Goal: Task Accomplishment & Management: Use online tool/utility

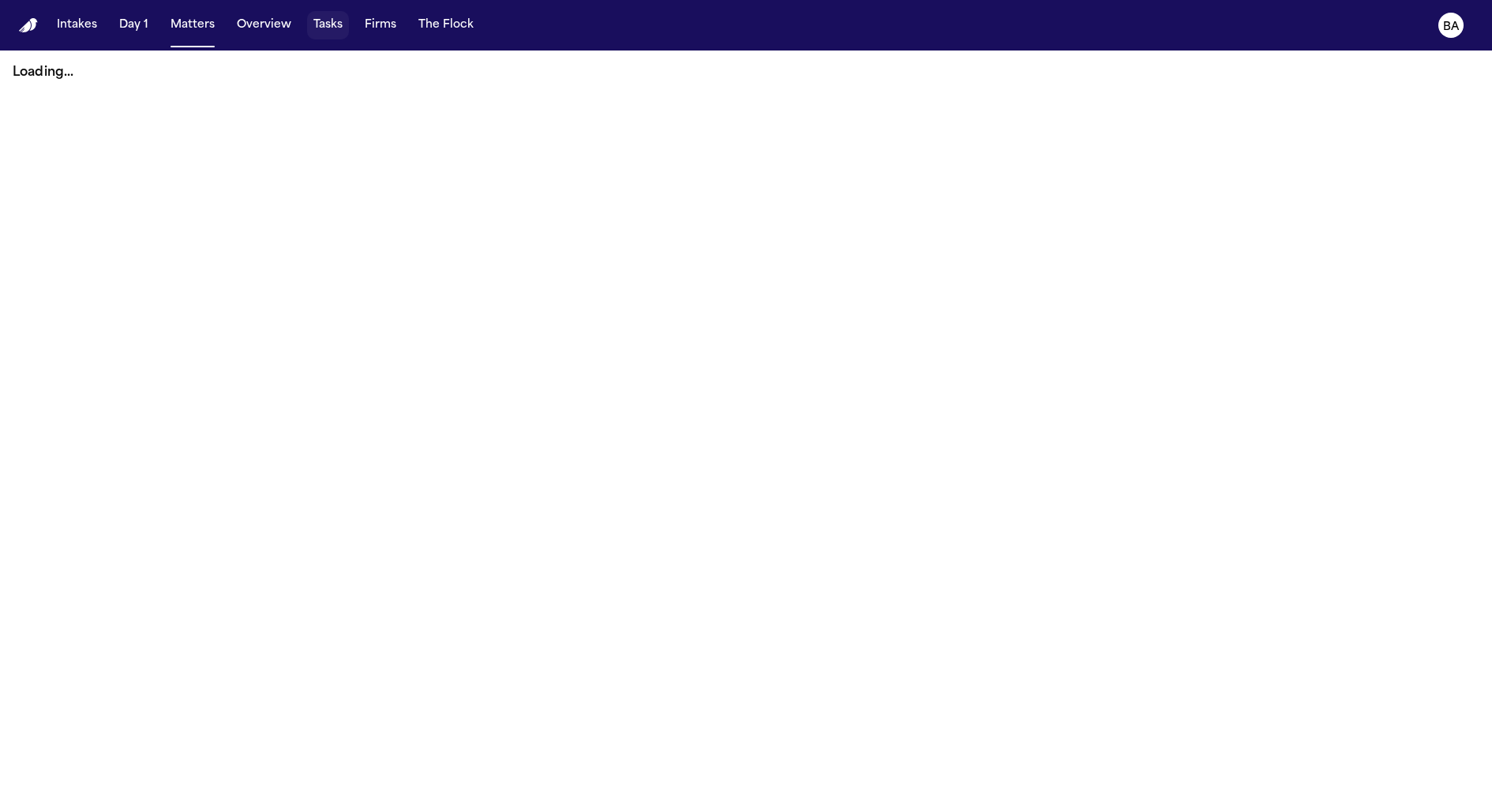
click at [325, 31] on button "Tasks" at bounding box center [327, 24] width 42 height 28
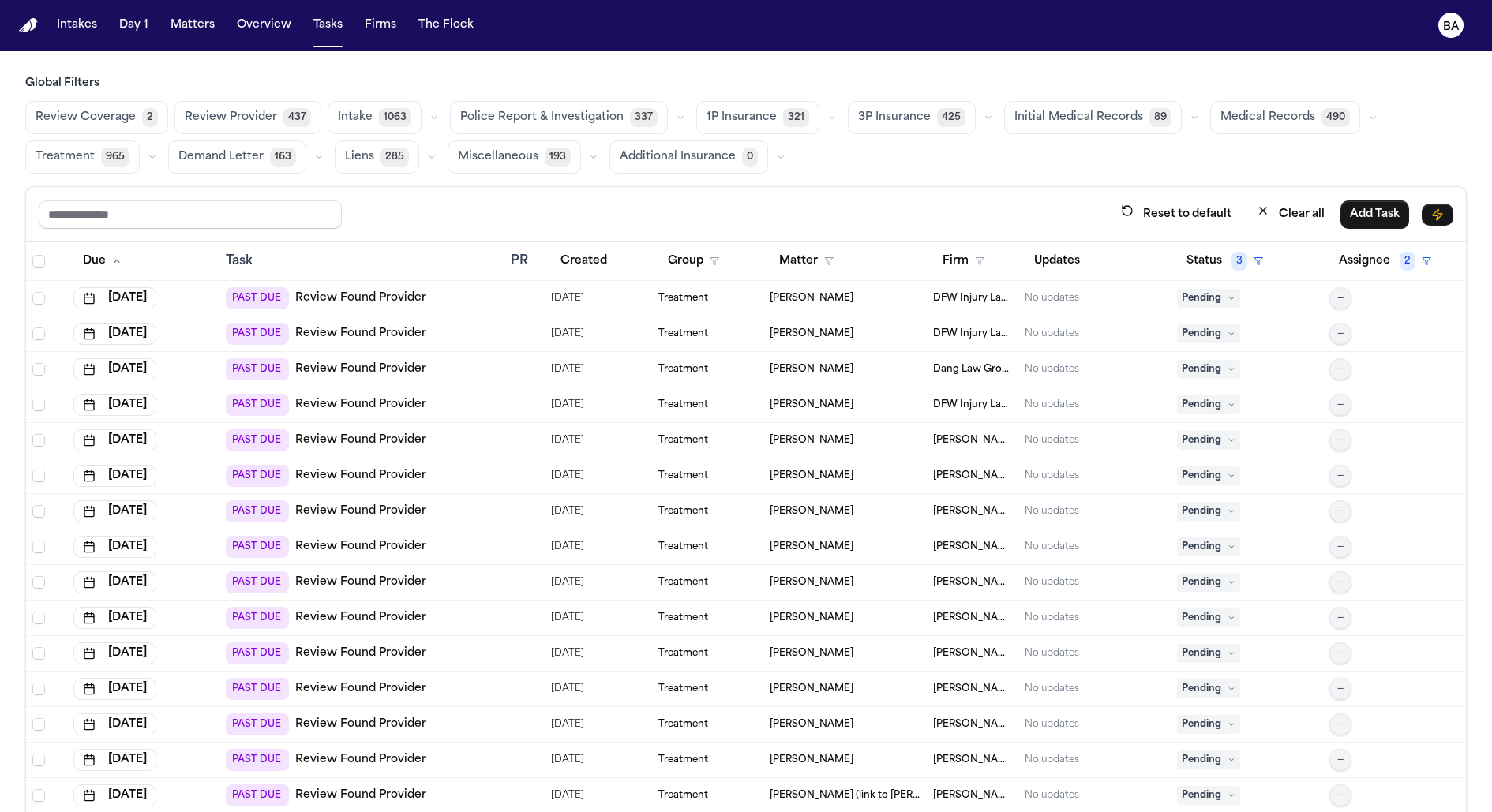
click at [828, 119] on icon "button" at bounding box center [833, 118] width 10 height 10
click at [797, 190] on button "Send LOR 30" at bounding box center [775, 189] width 157 height 31
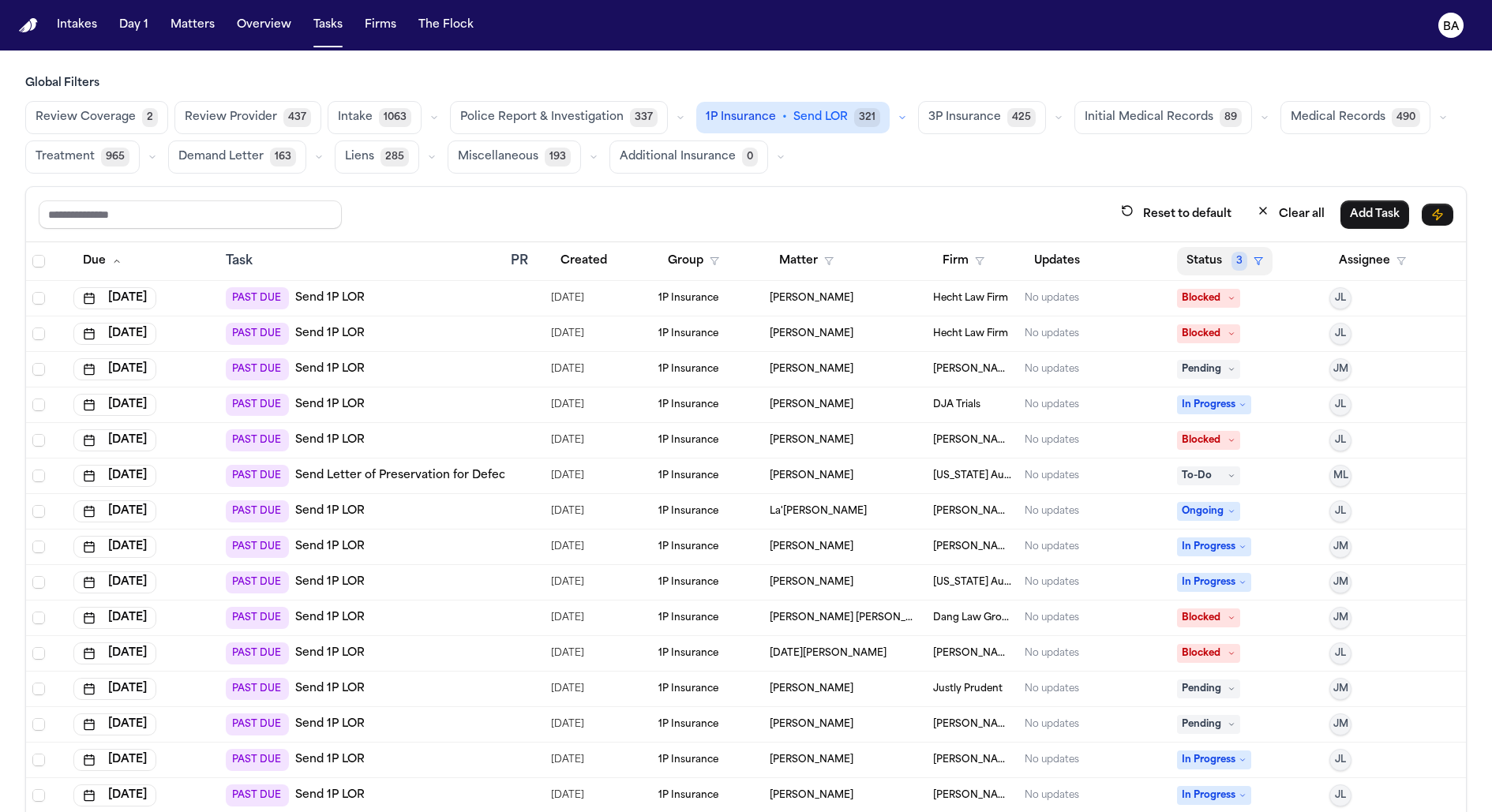
click at [1194, 248] on button "Status 3" at bounding box center [1225, 261] width 95 height 28
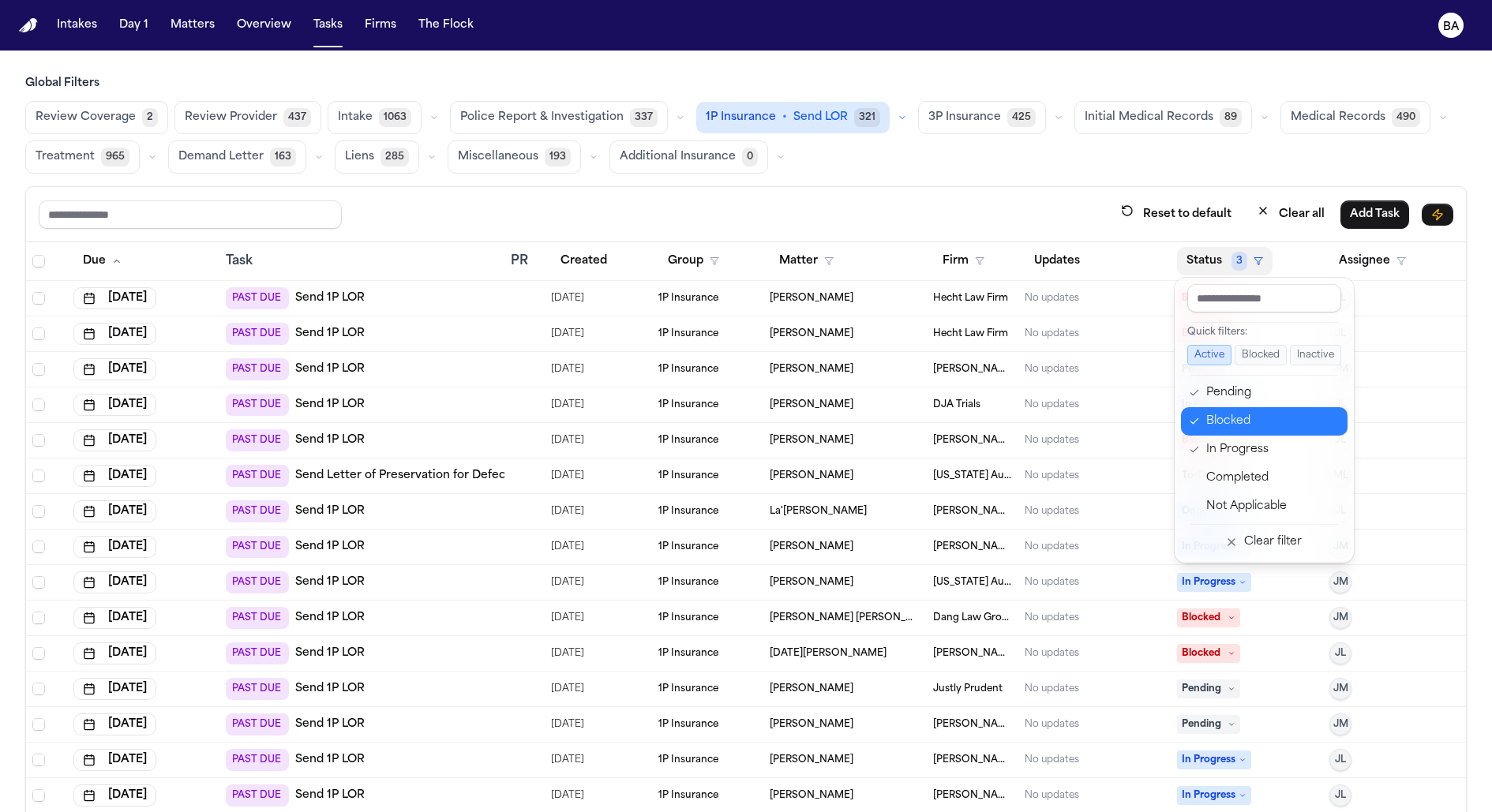
click at [1218, 427] on div "Blocked" at bounding box center [1272, 421] width 131 height 18
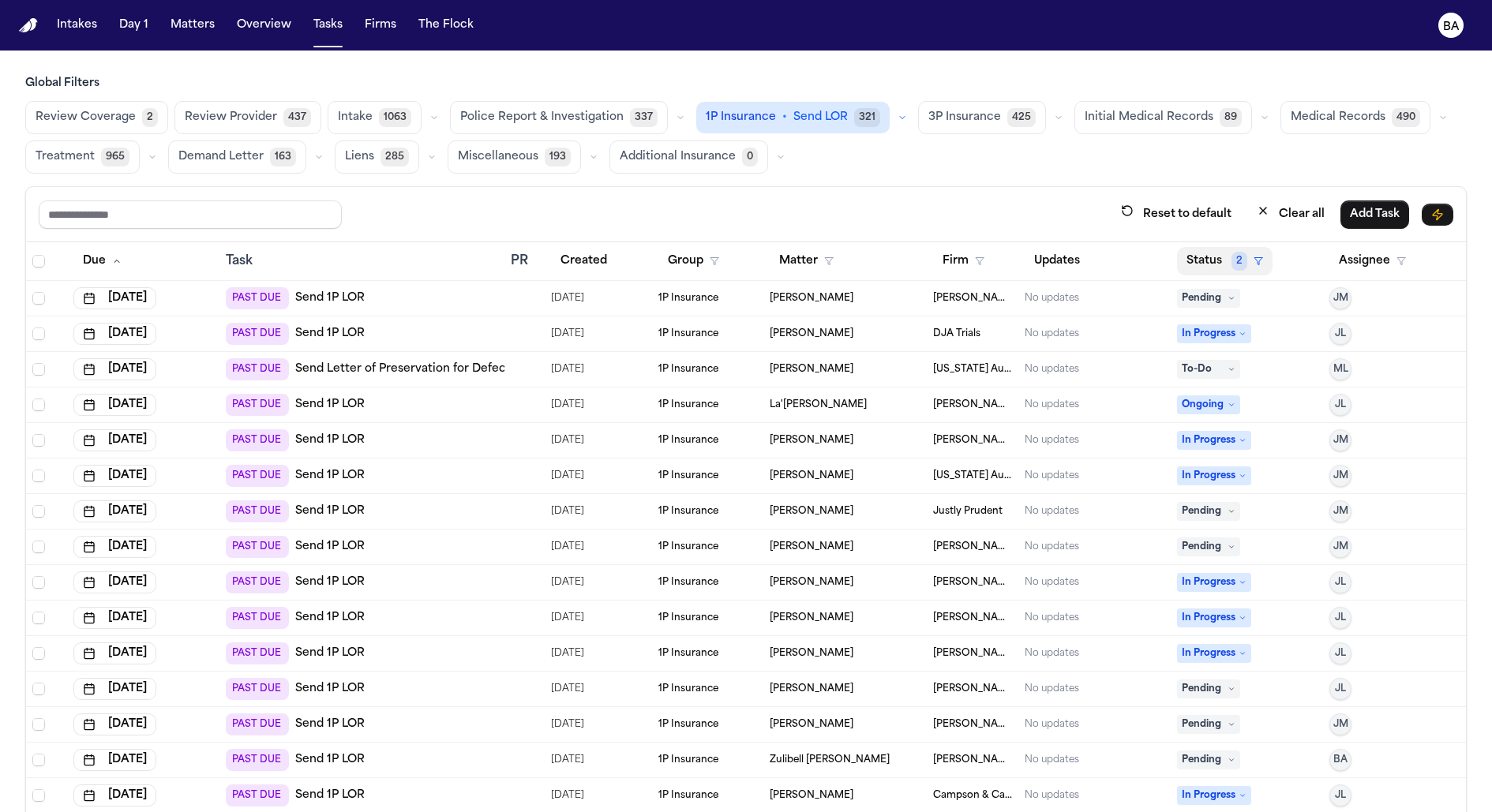
click at [1228, 256] on button "Status 2" at bounding box center [1225, 261] width 95 height 28
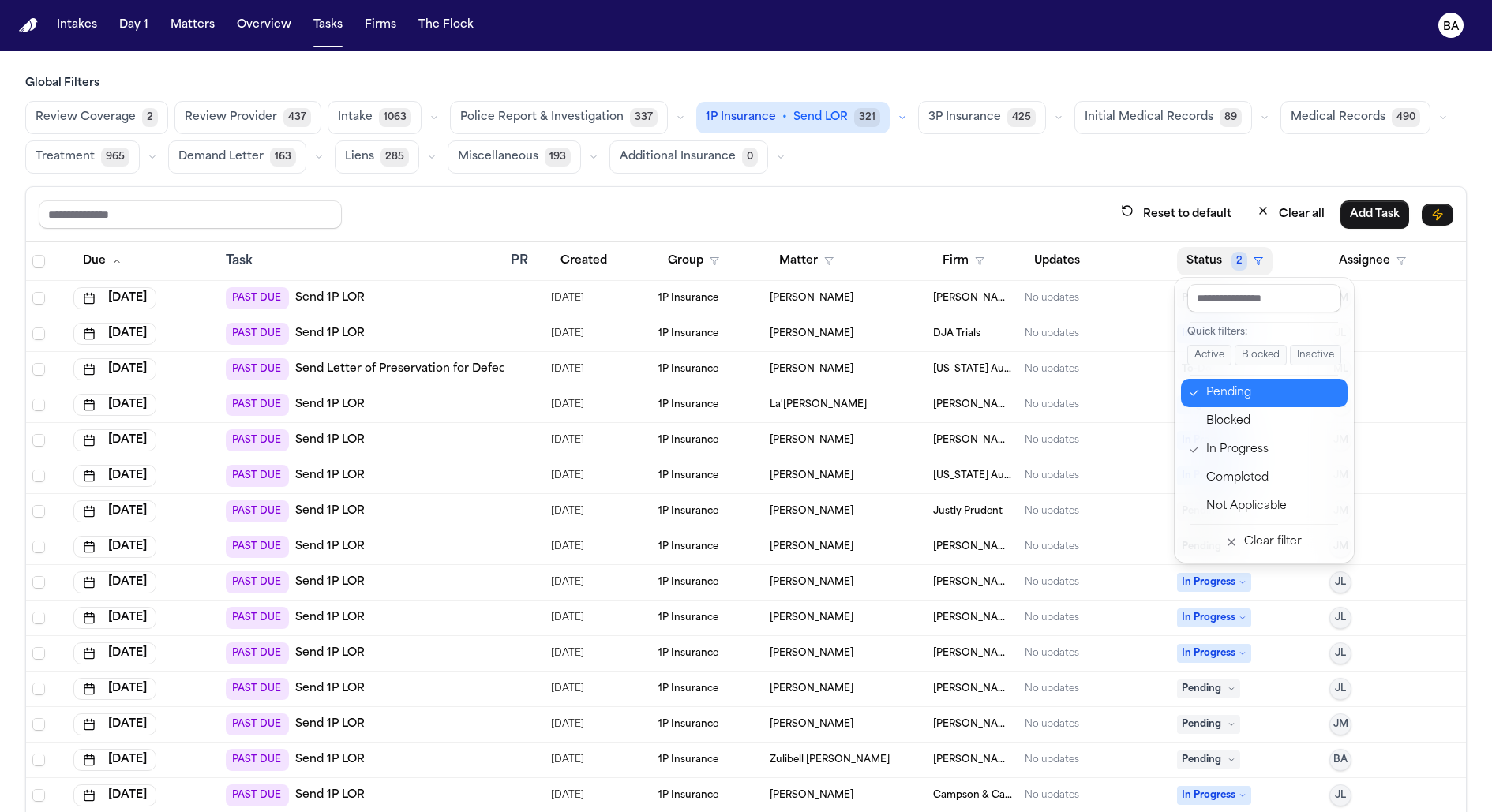
click at [1230, 397] on div "Pending" at bounding box center [1272, 392] width 131 height 18
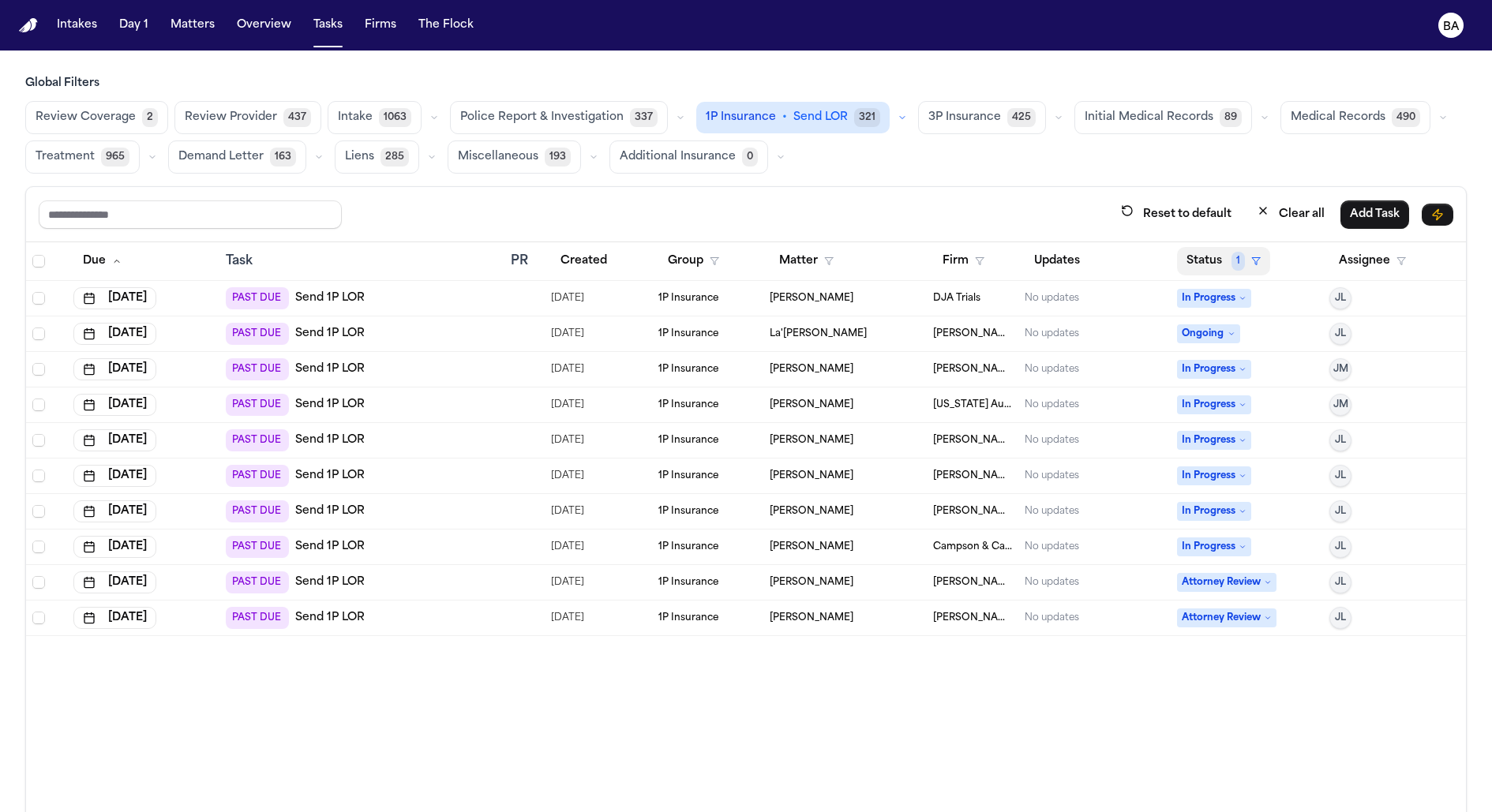
click at [1223, 262] on button "Status 1" at bounding box center [1224, 261] width 93 height 28
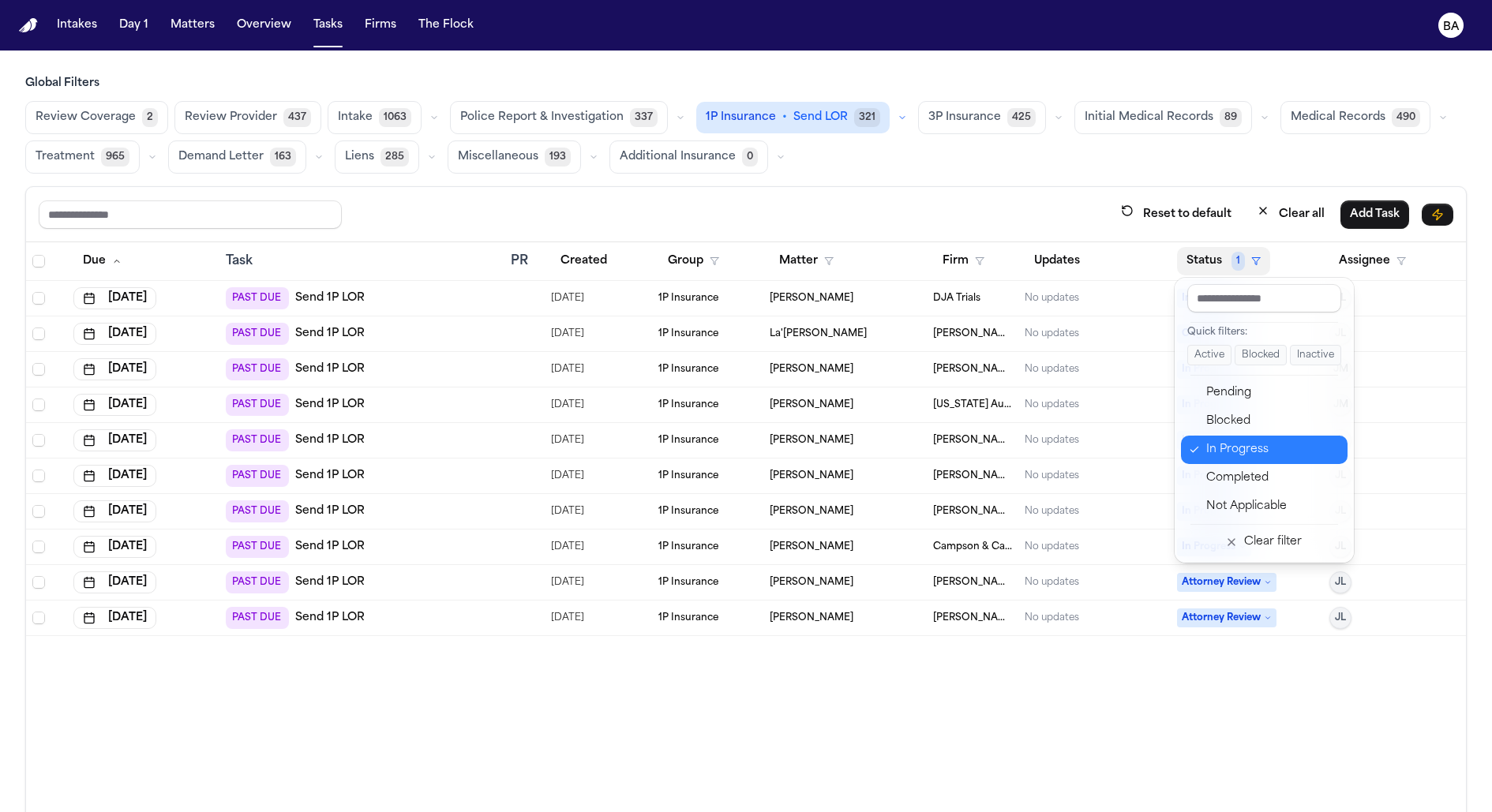
click at [1228, 445] on div "In Progress" at bounding box center [1272, 449] width 131 height 18
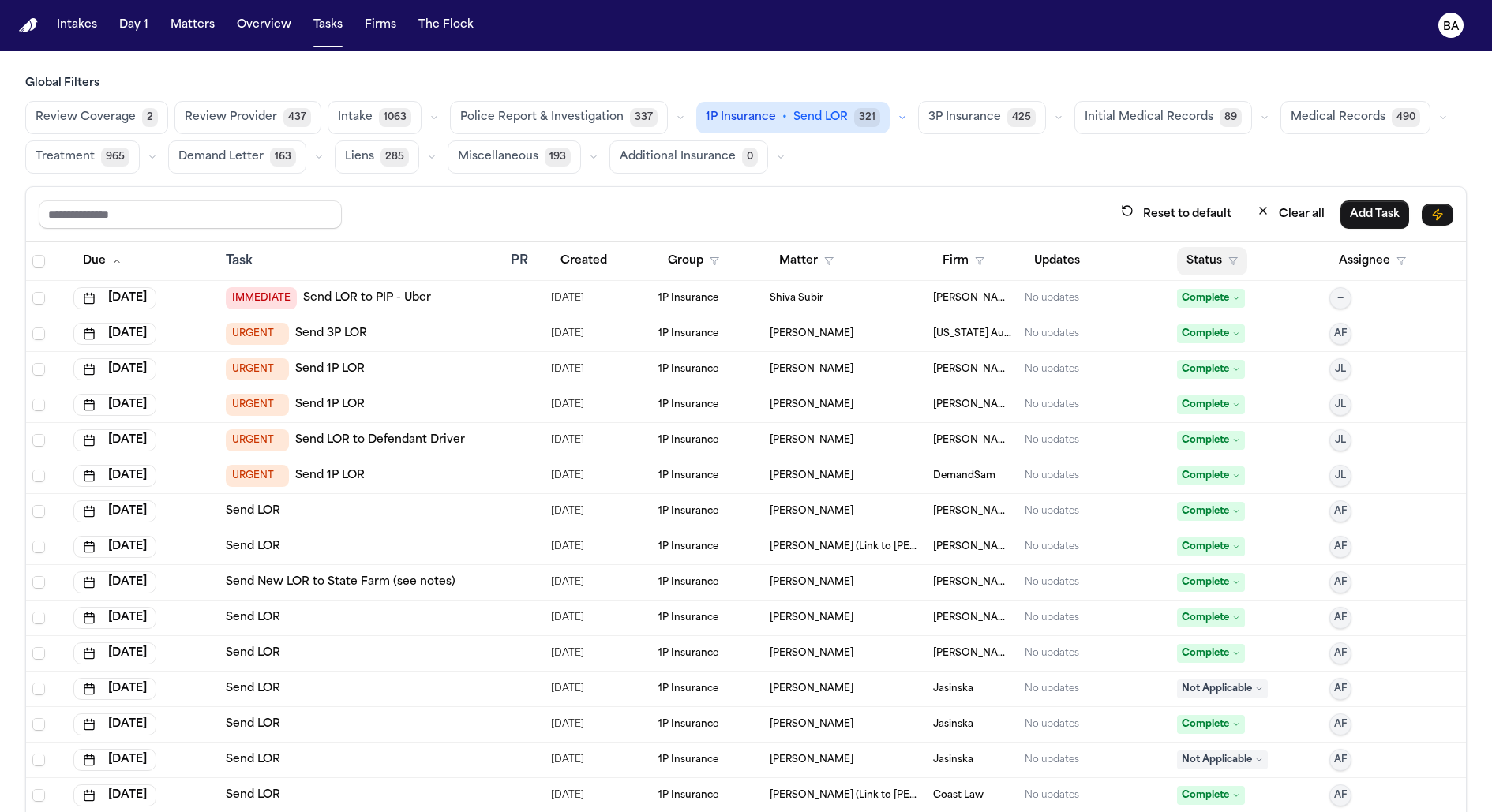
click at [1221, 257] on button "Status" at bounding box center [1212, 261] width 70 height 28
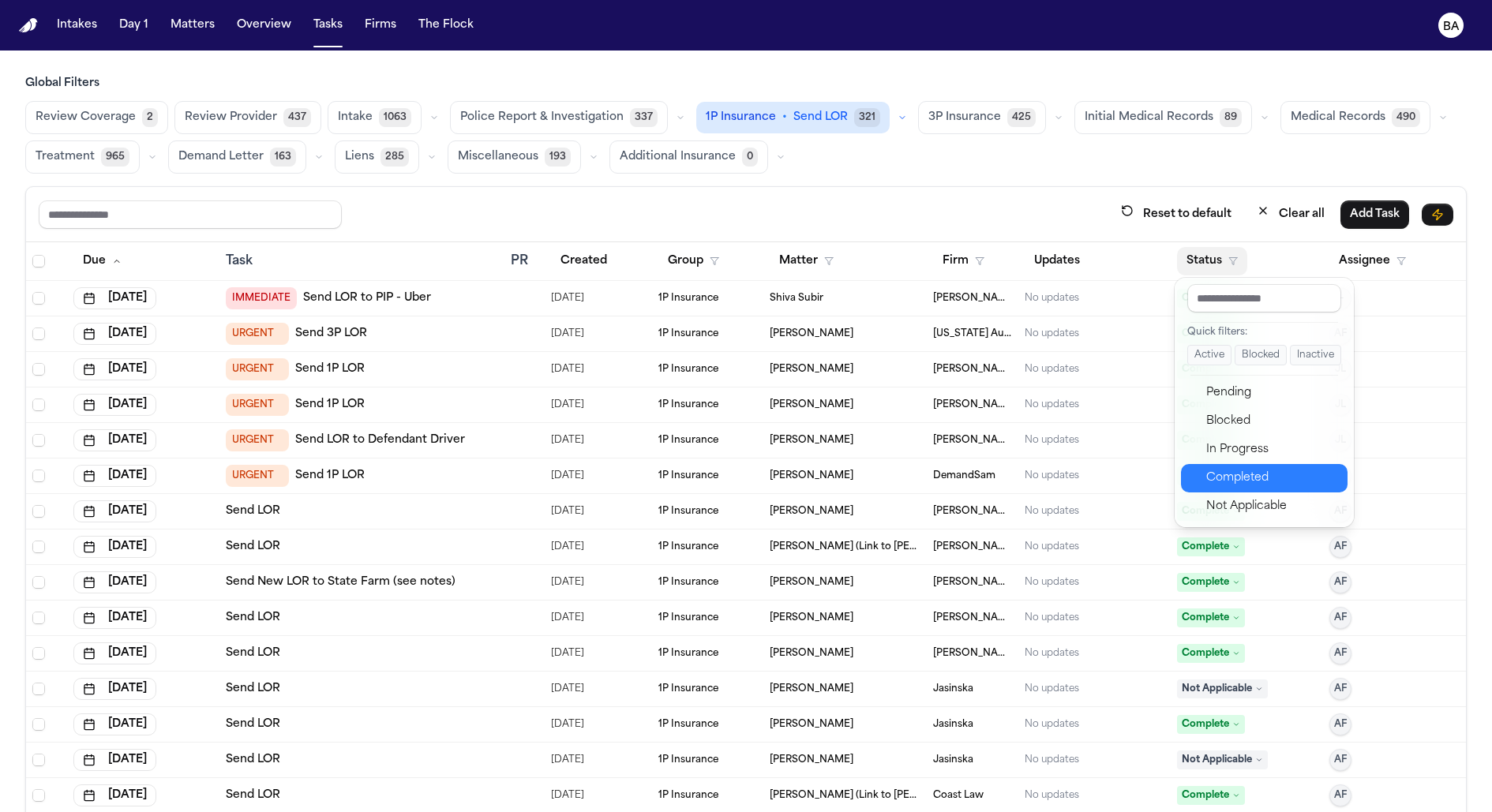
click at [1242, 473] on div "Completed" at bounding box center [1272, 478] width 131 height 18
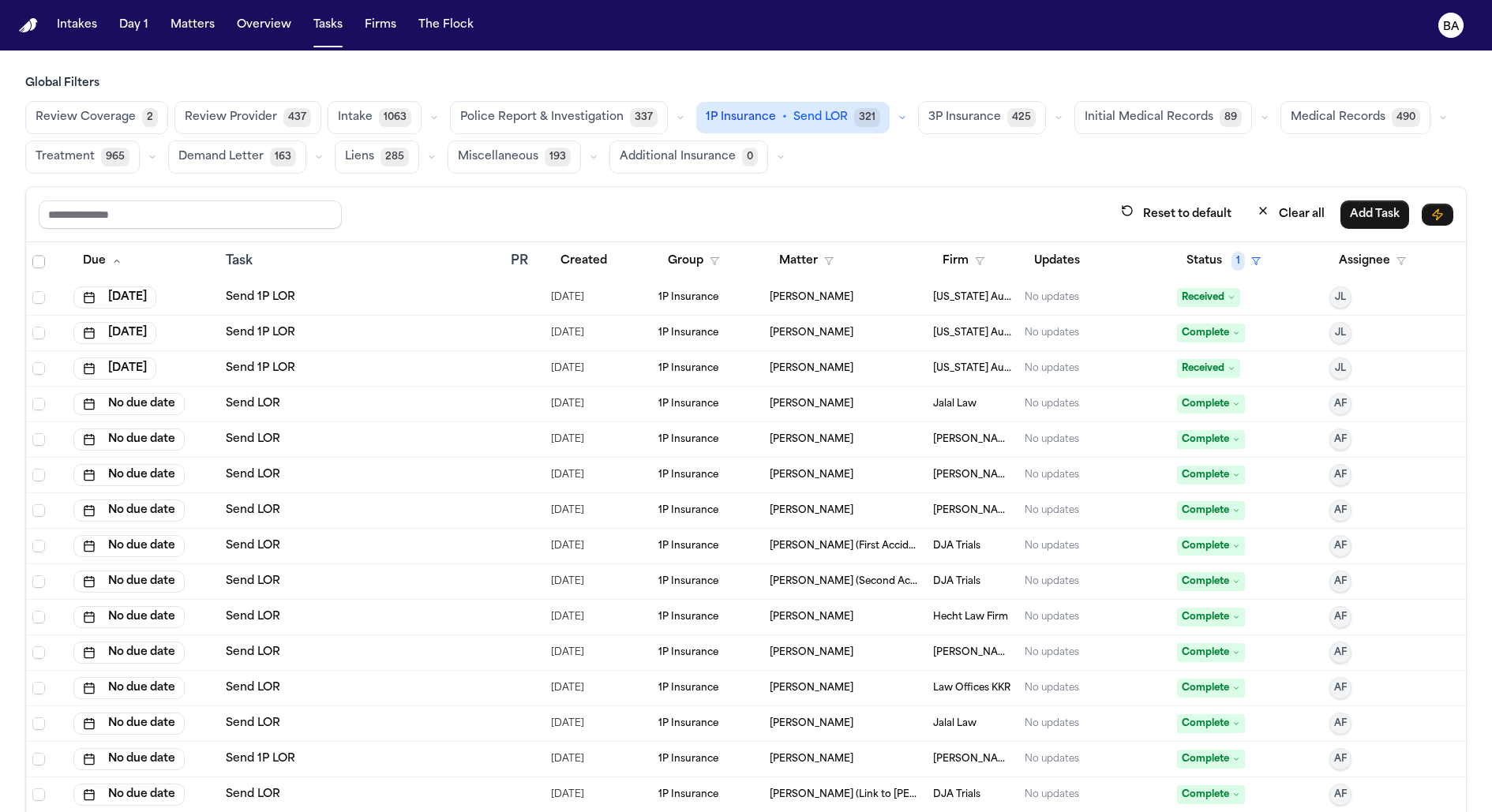
scroll to position [9450, 0]
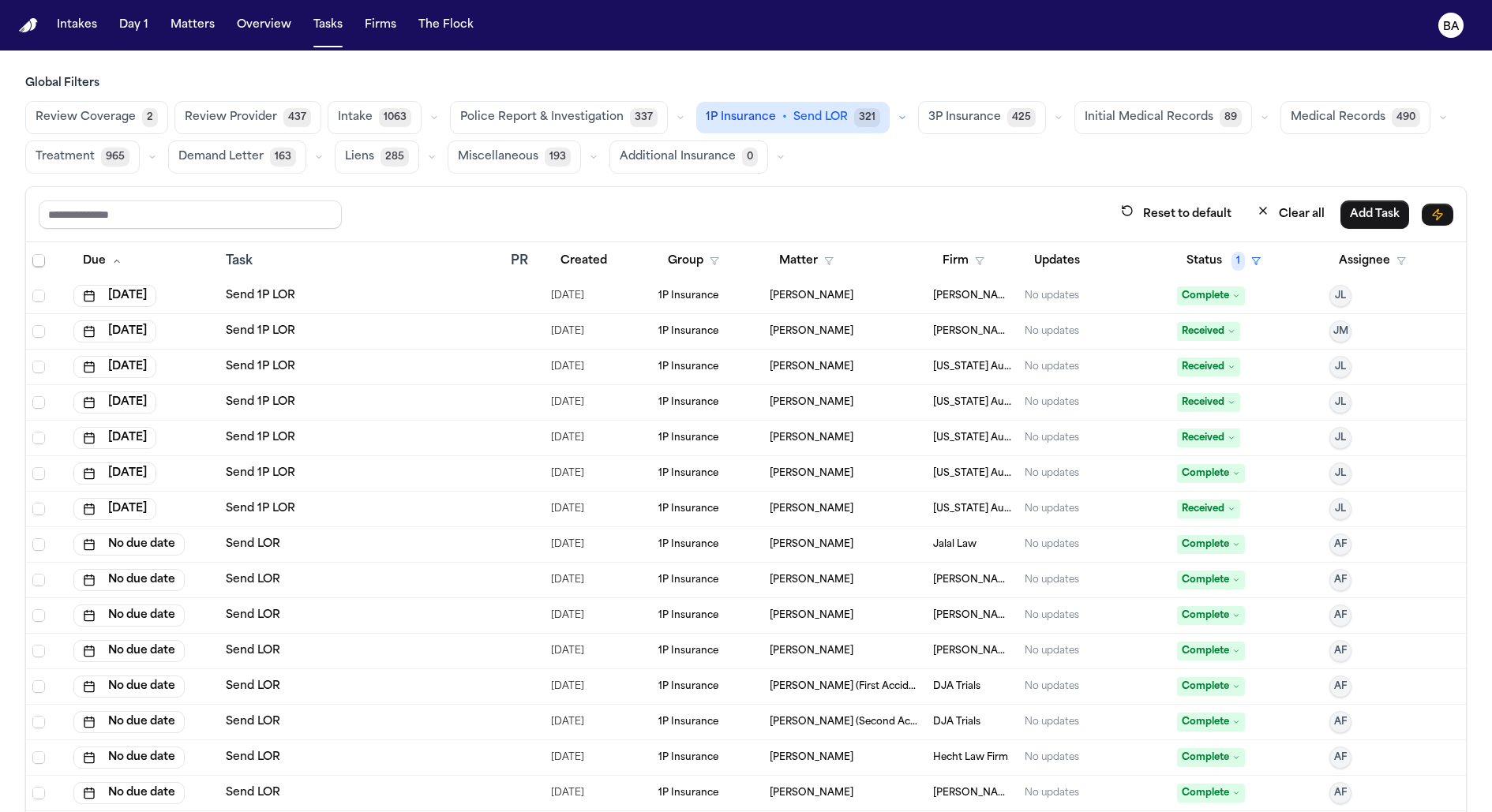
click at [336, 474] on div "Send 1P LOR" at bounding box center [362, 473] width 273 height 16
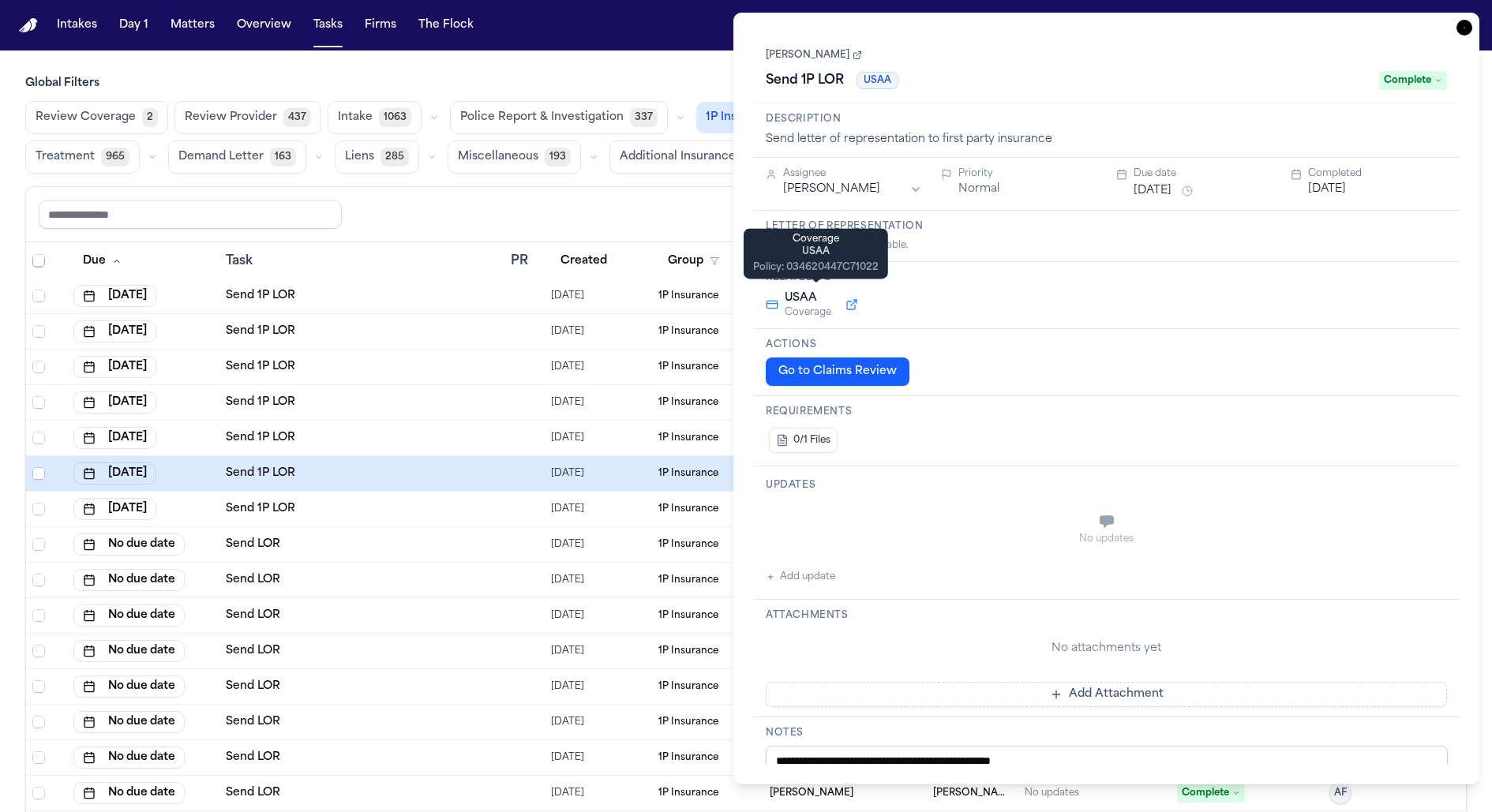
click at [845, 304] on button at bounding box center [851, 304] width 28 height 18
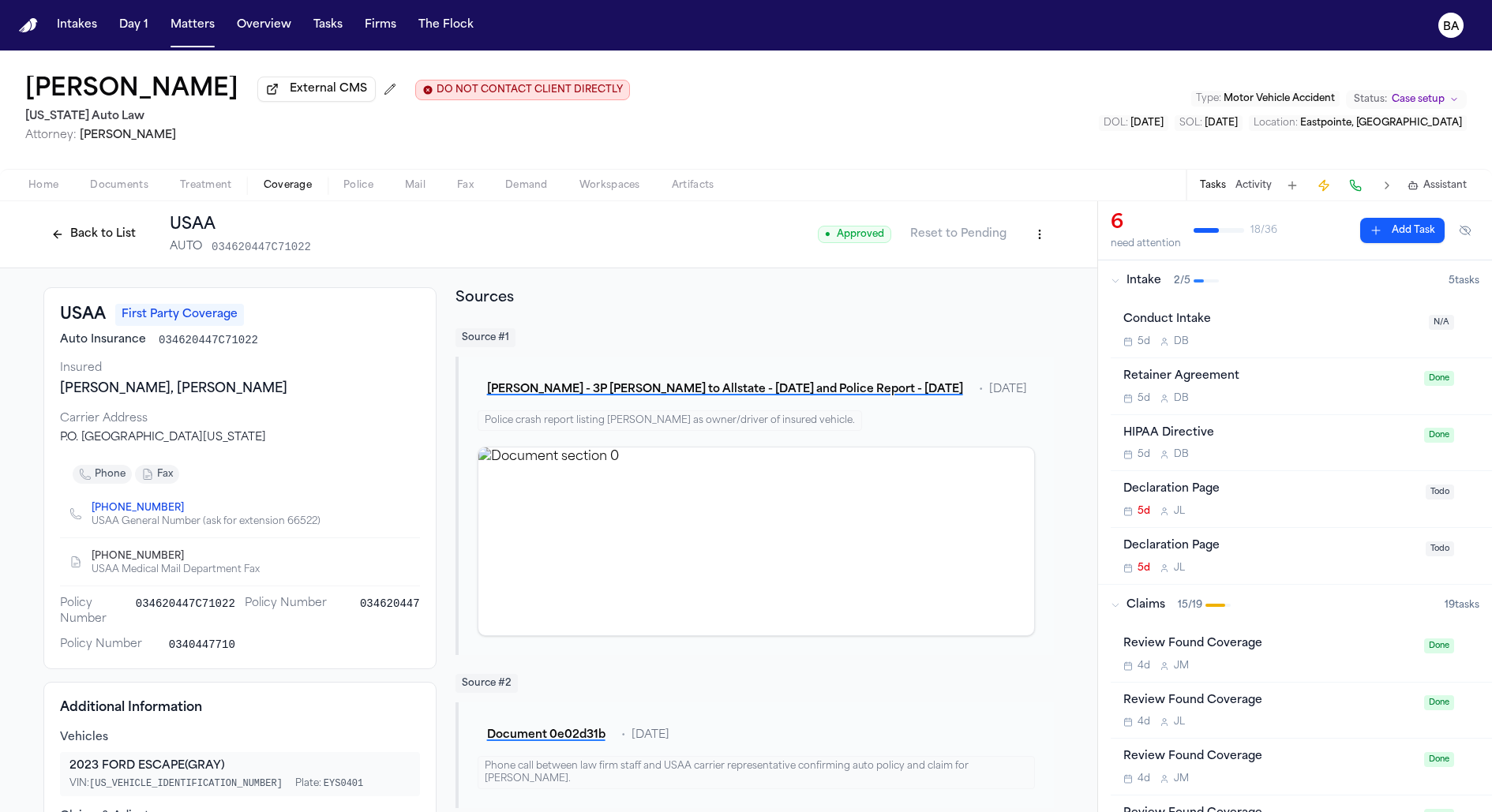
click at [61, 221] on div "Back to List USAA AUTO 034620447C71022" at bounding box center [177, 235] width 268 height 41
click at [76, 234] on button "Back to List" at bounding box center [93, 235] width 100 height 25
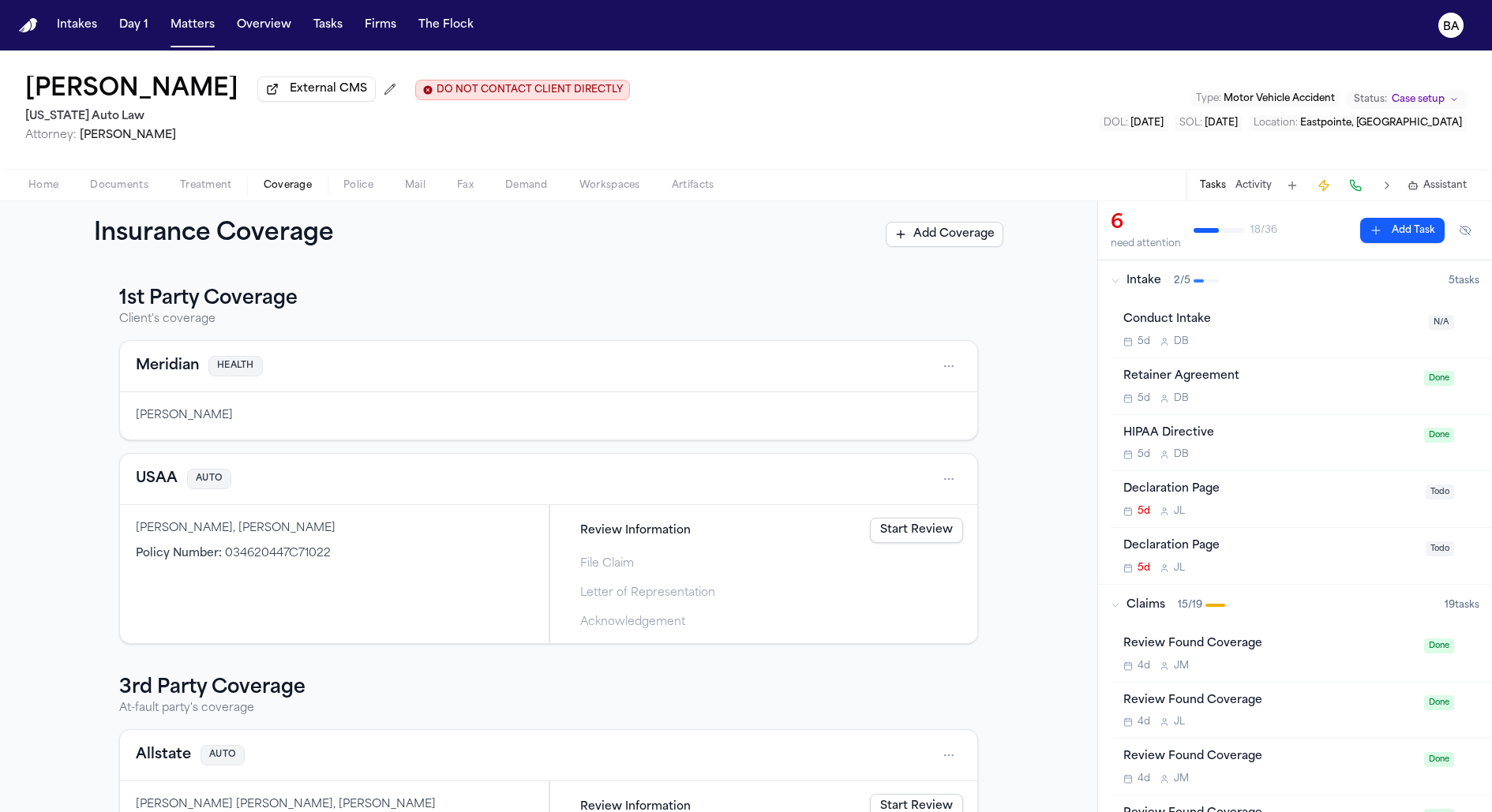
scroll to position [94, 0]
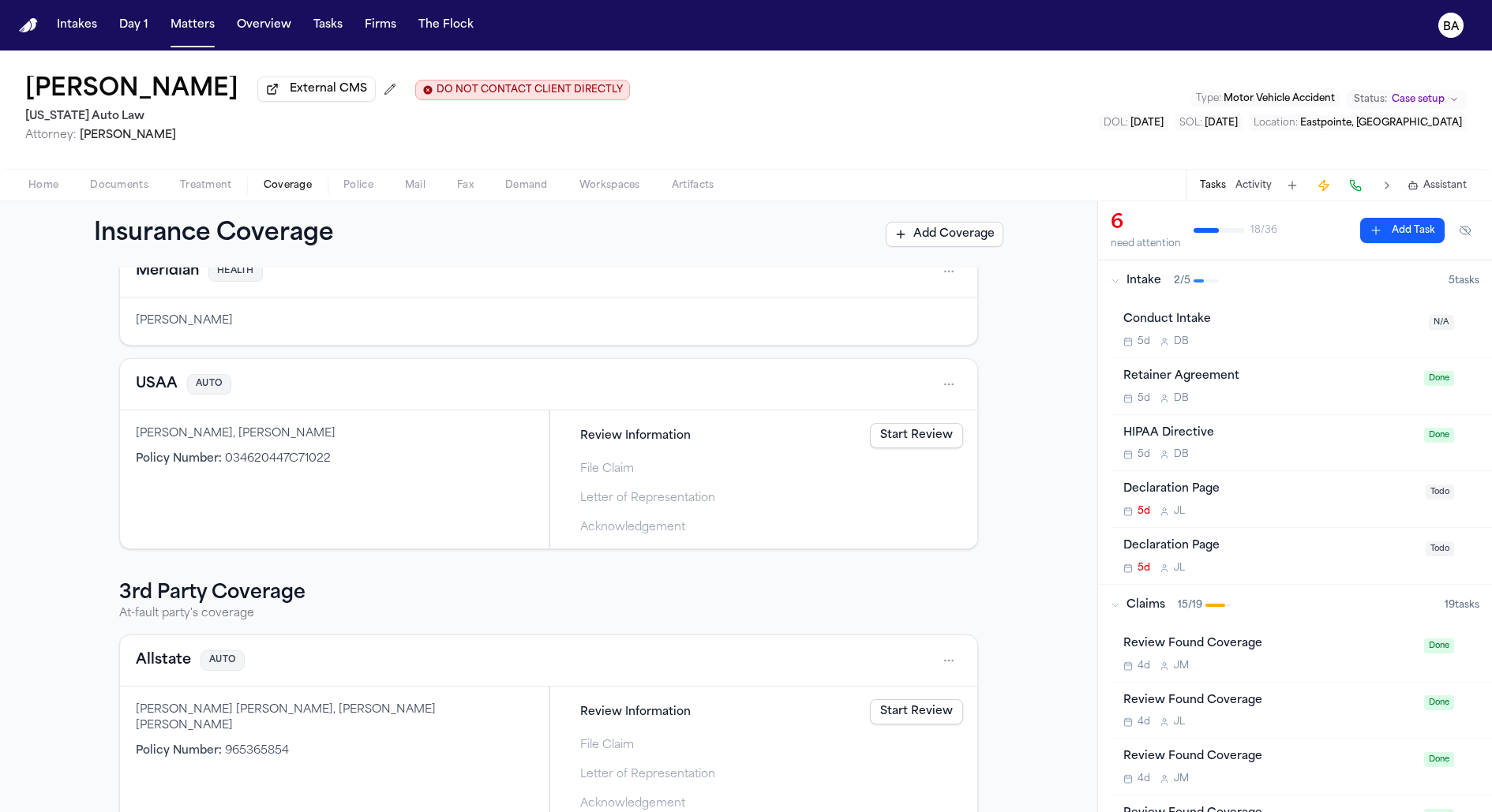
click at [903, 427] on link "Start Review" at bounding box center [916, 435] width 93 height 25
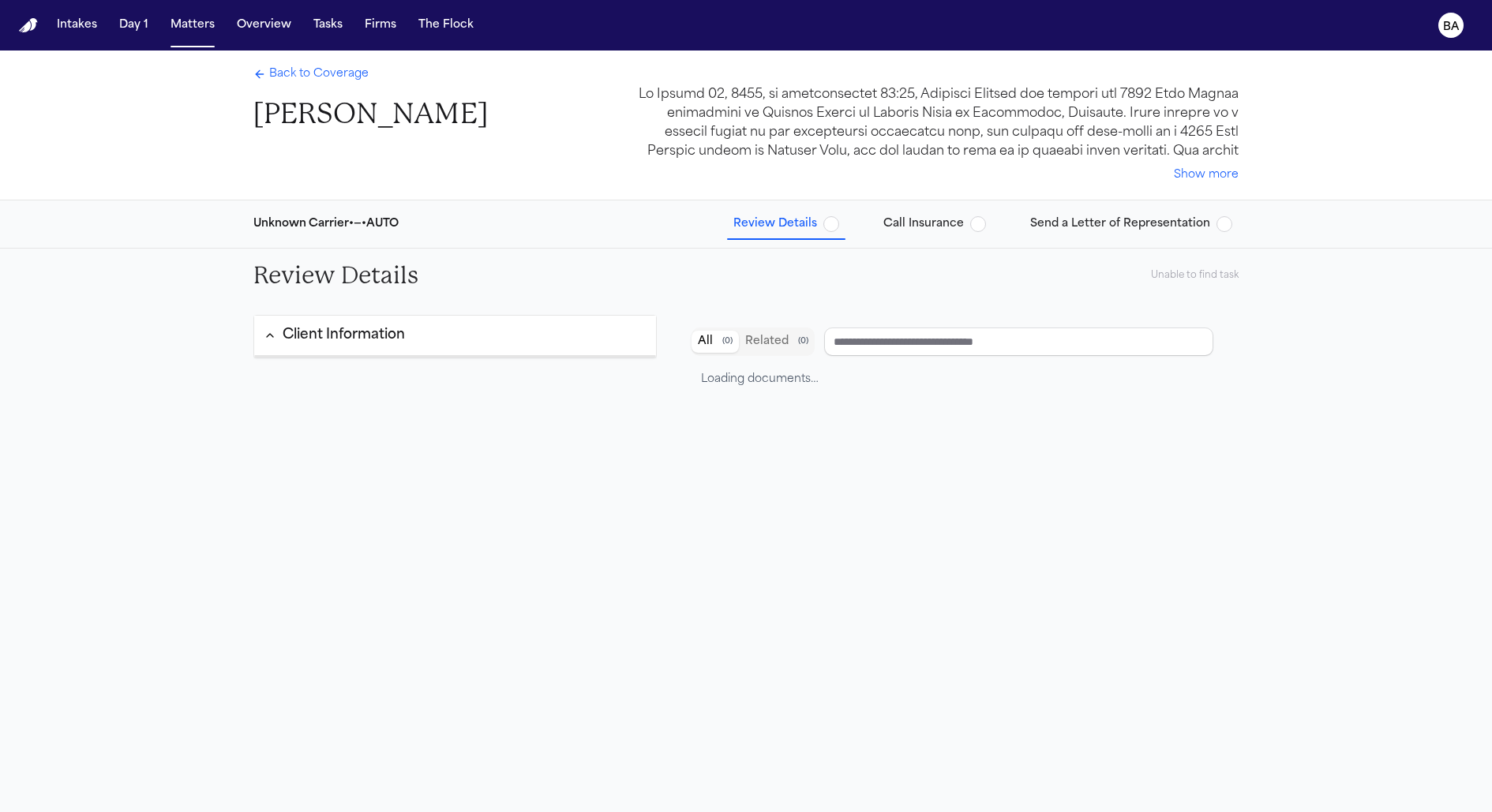
type input "**********"
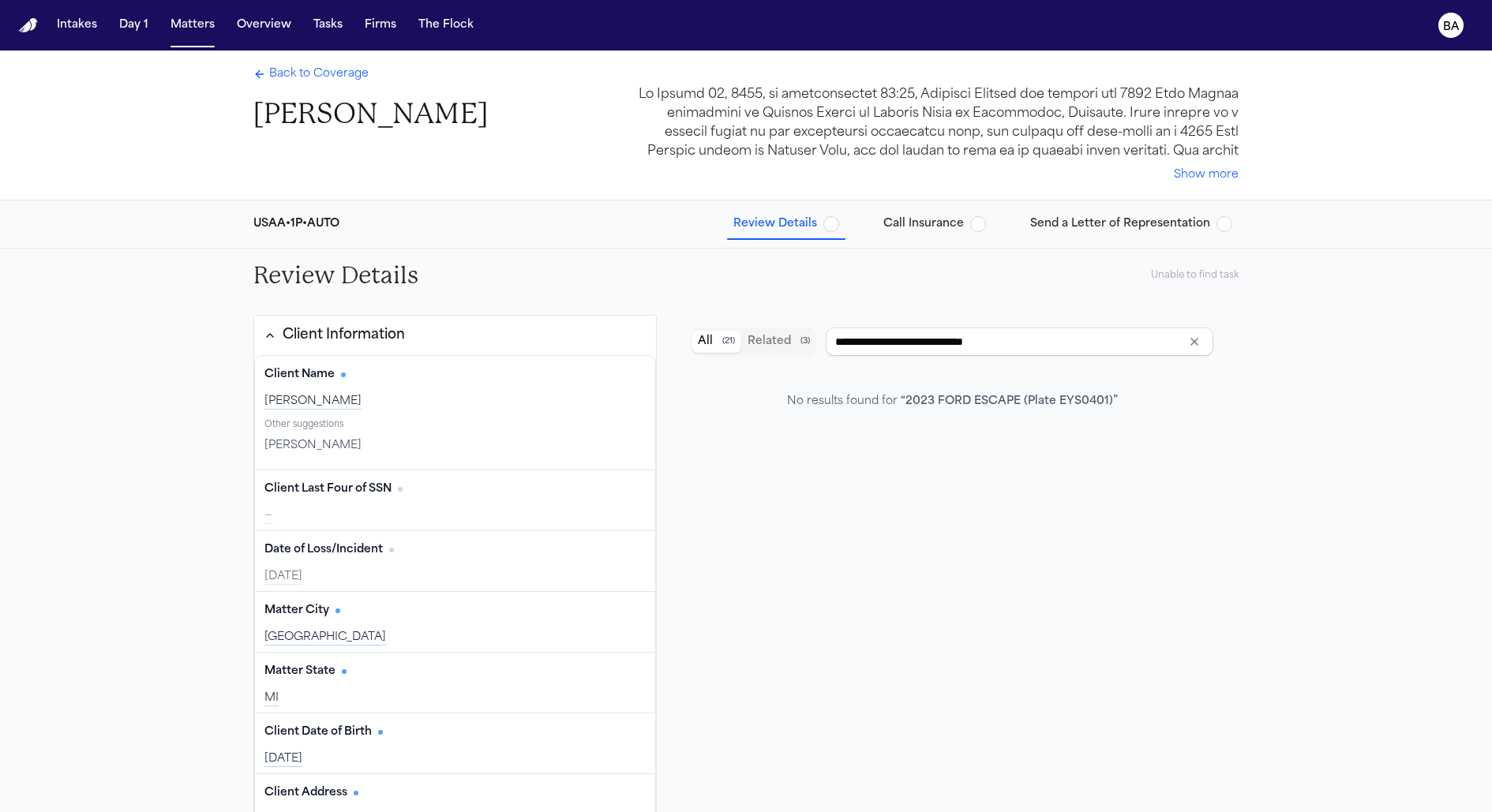
click at [957, 228] on span "Call Insurance" at bounding box center [923, 224] width 81 height 16
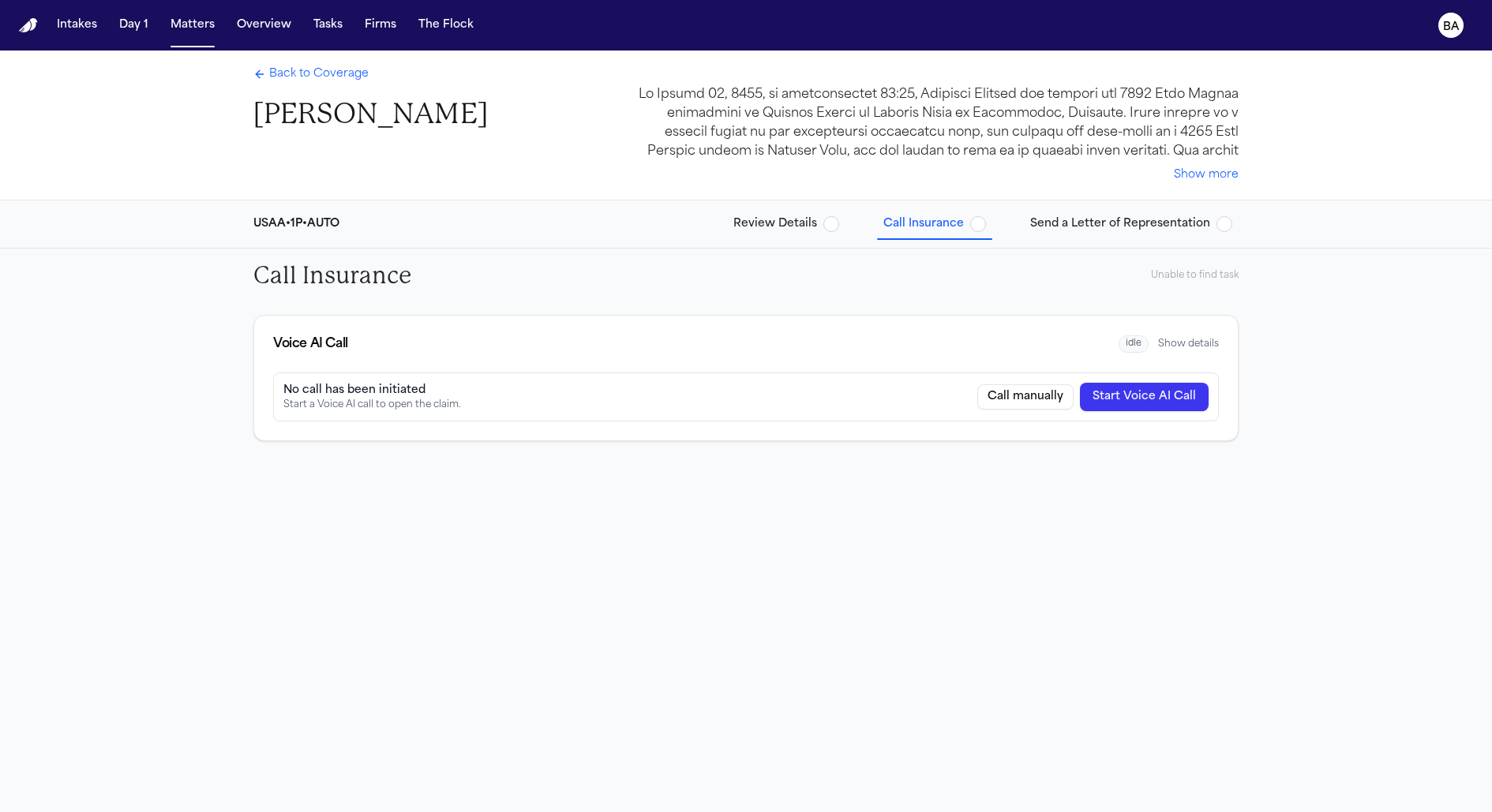
click at [1108, 220] on span "Send a Letter of Representation" at bounding box center [1120, 224] width 180 height 16
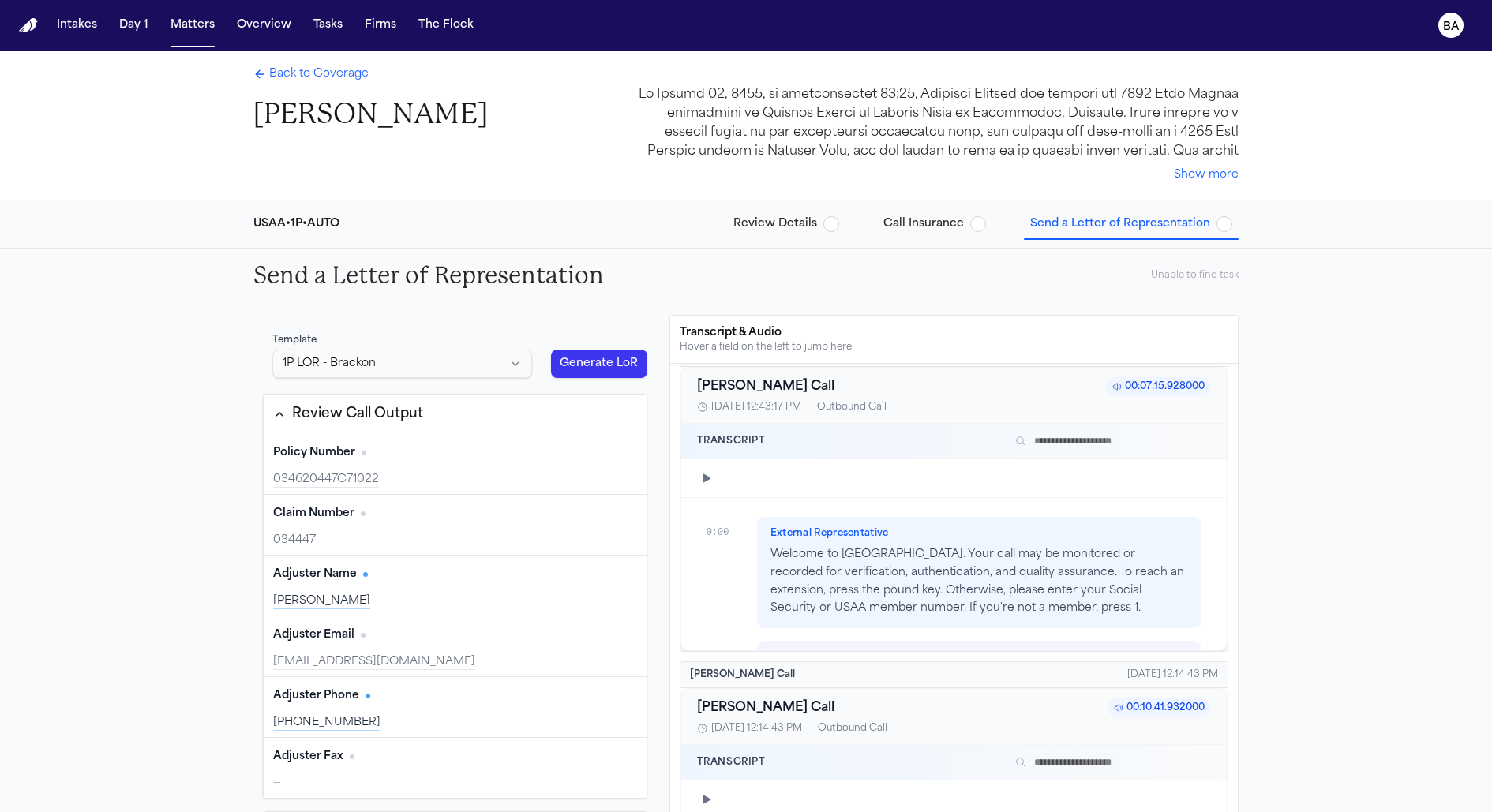
click at [900, 219] on span "Call Insurance" at bounding box center [923, 224] width 81 height 16
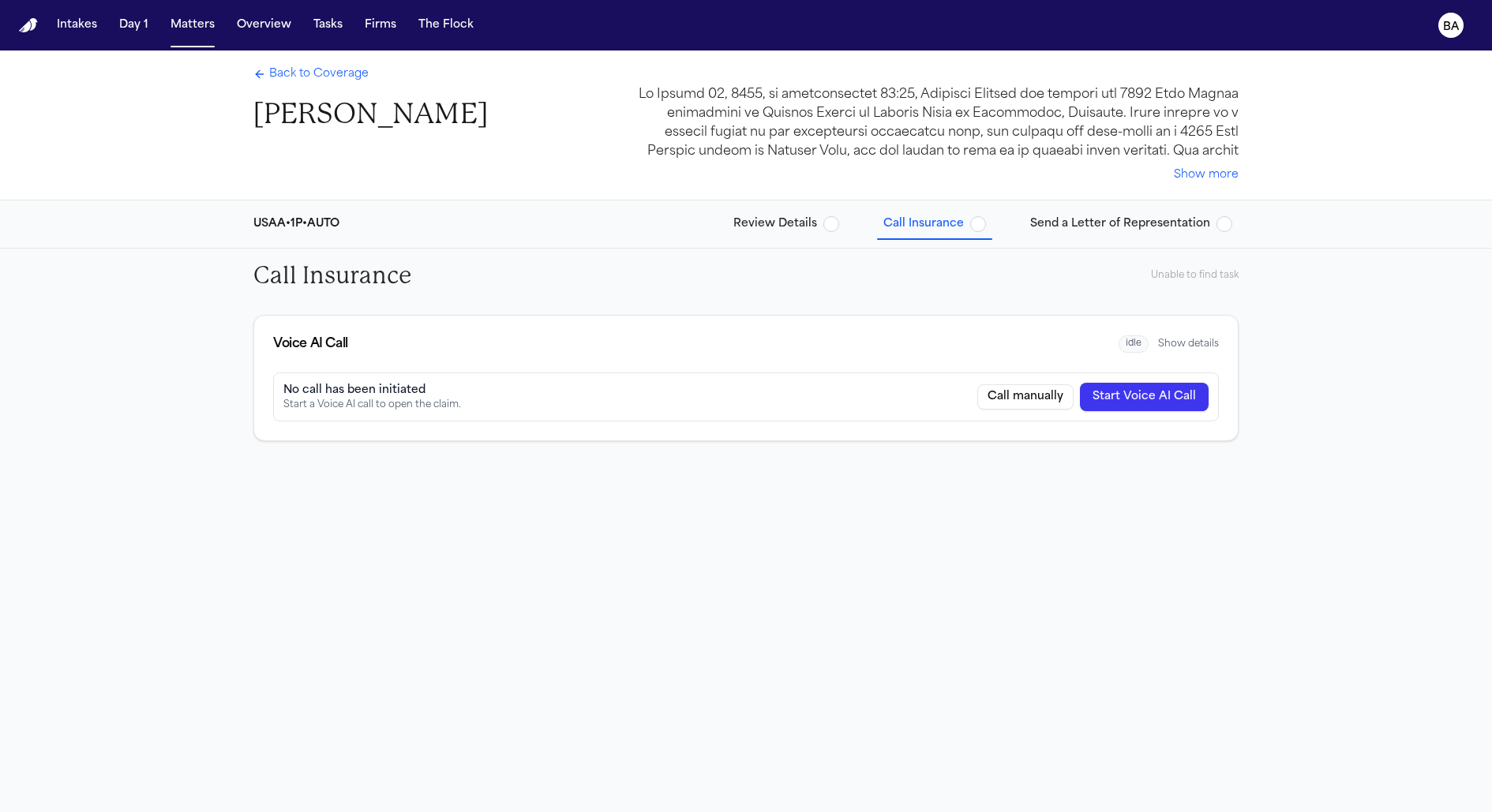
click at [828, 219] on span "Review Details" at bounding box center [786, 224] width 106 height 16
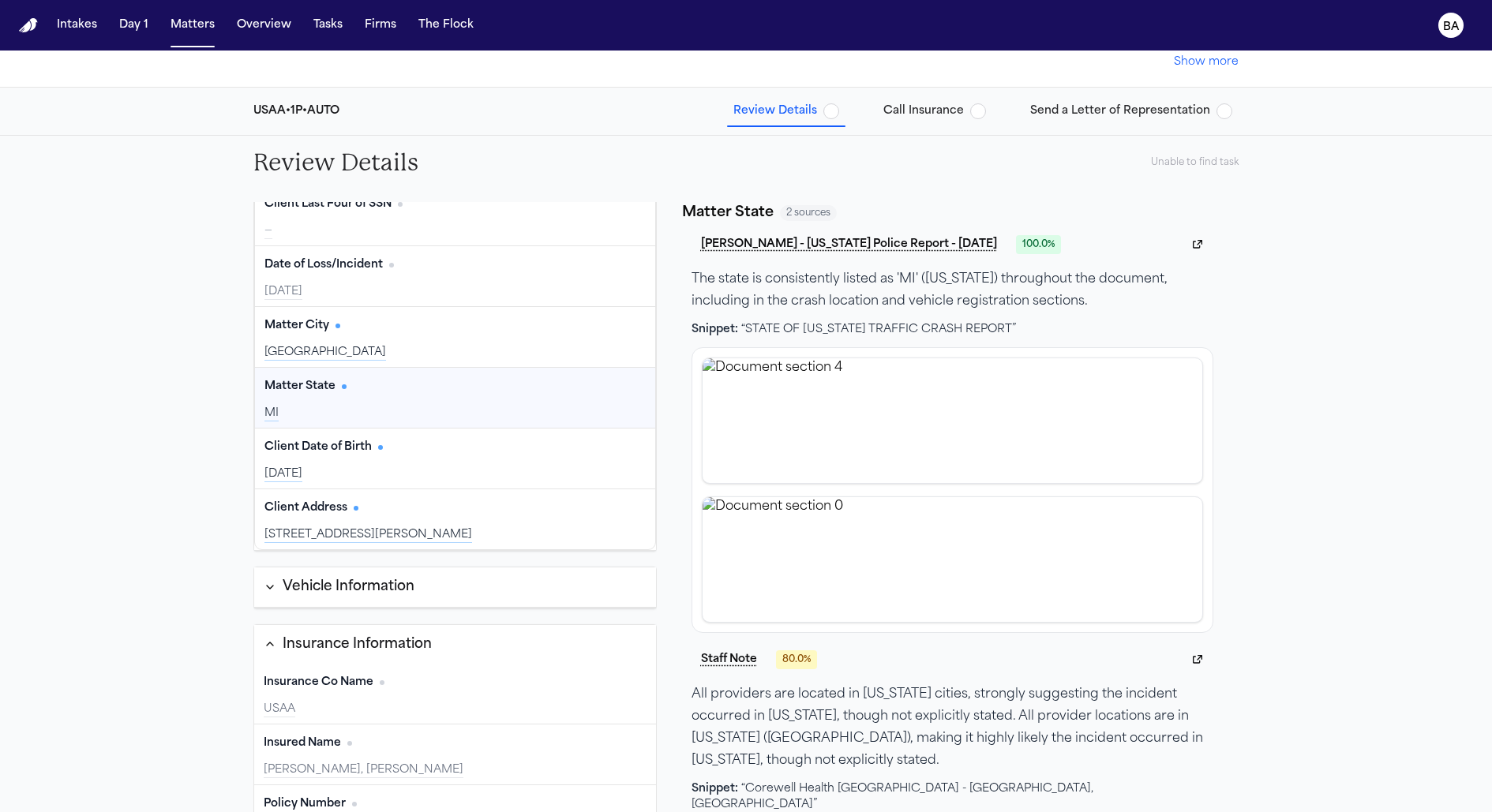
scroll to position [190, 0]
